Goal: Information Seeking & Learning: Learn about a topic

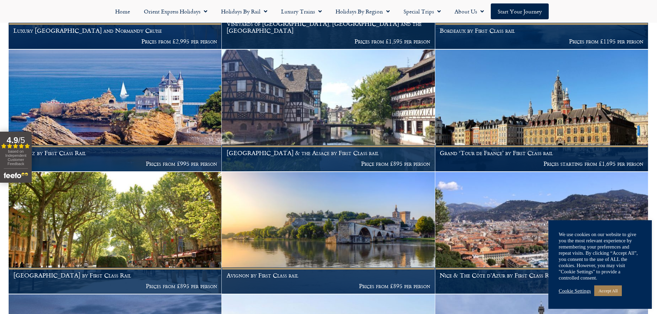
scroll to position [724, 0]
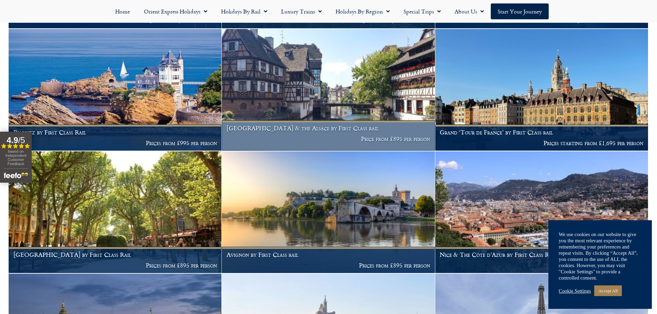
click at [330, 125] on h1 "[GEOGRAPHIC_DATA] & the Alsace by First Class rail" at bounding box center [328, 128] width 203 height 7
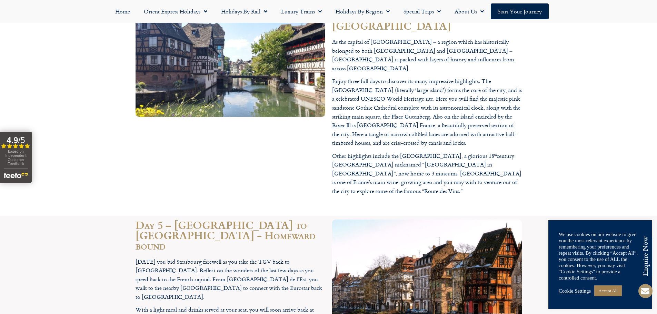
scroll to position [862, 0]
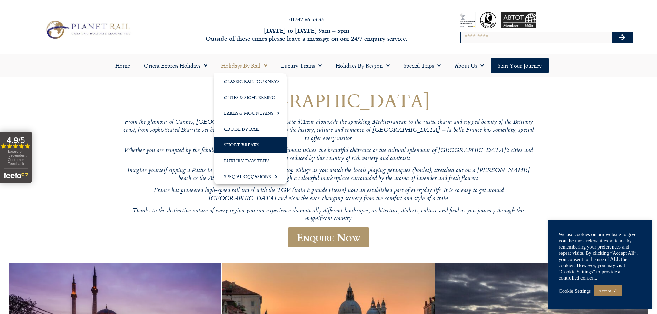
click at [240, 145] on link "Short Breaks" at bounding box center [250, 145] width 72 height 16
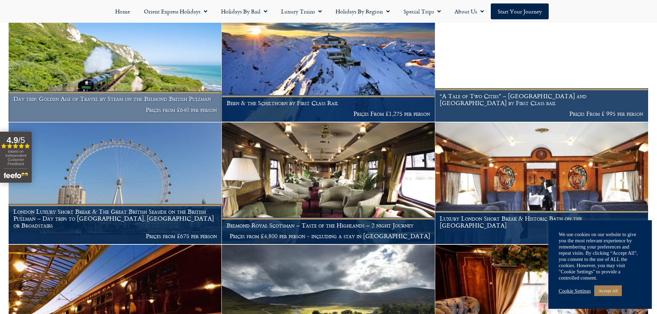
scroll to position [448, 0]
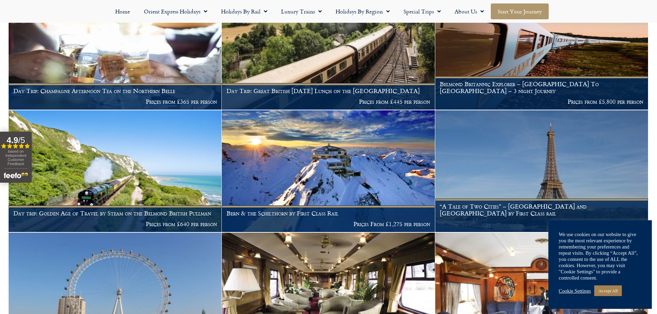
click at [511, 12] on link "Start your Journey" at bounding box center [520, 11] width 58 height 16
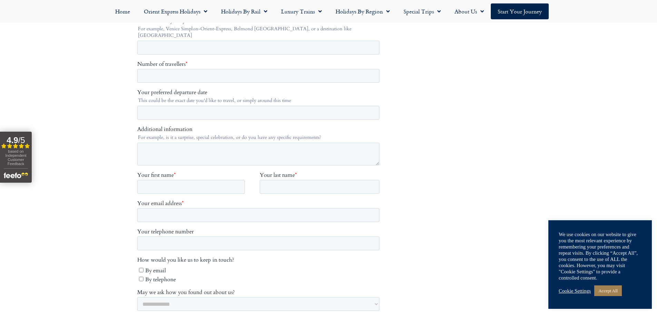
scroll to position [345, 0]
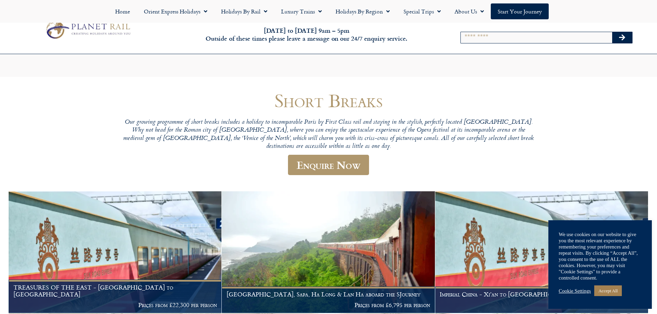
scroll to position [457, 0]
